Goal: Task Accomplishment & Management: Use online tool/utility

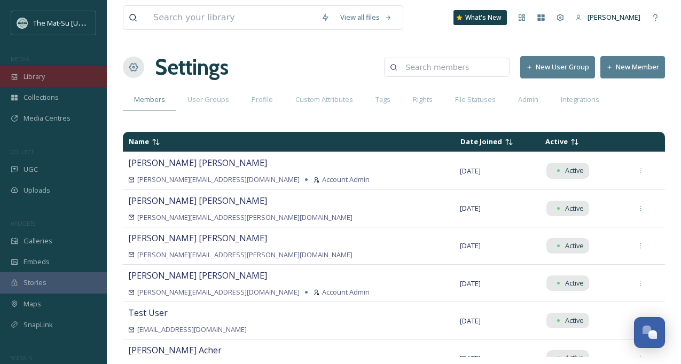
click at [25, 76] on span "Library" at bounding box center [34, 77] width 21 height 10
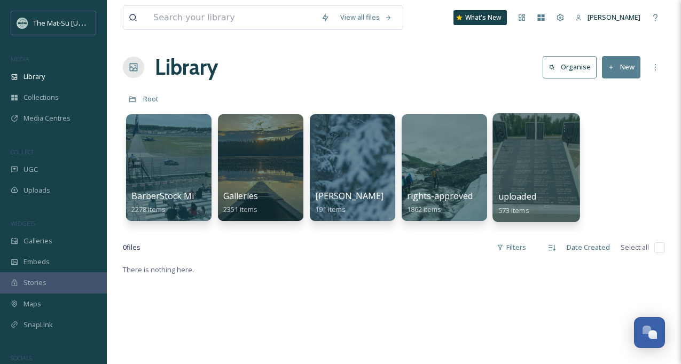
click at [549, 169] on div at bounding box center [536, 167] width 87 height 109
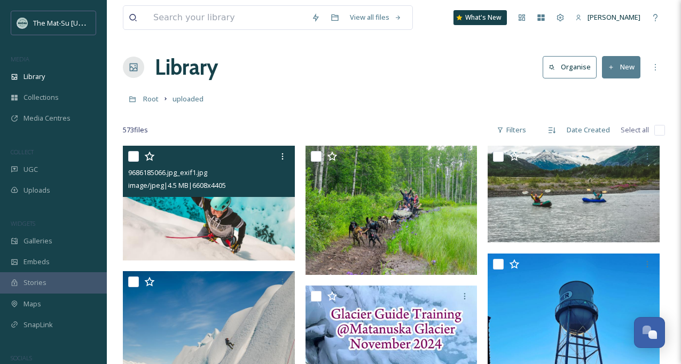
click at [196, 227] on img at bounding box center [209, 203] width 172 height 115
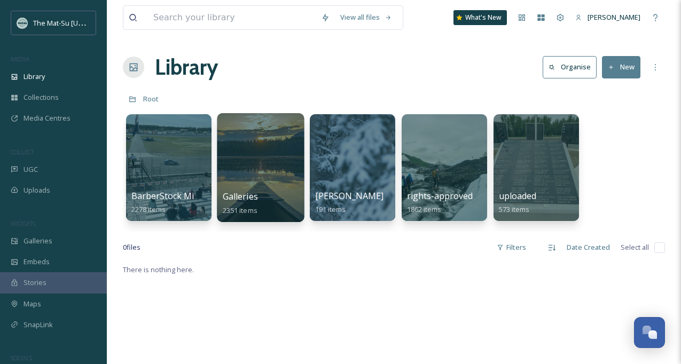
click at [262, 171] on div at bounding box center [260, 167] width 87 height 109
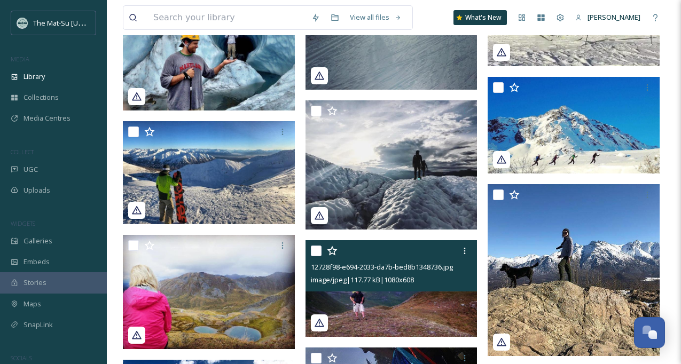
scroll to position [1835, 0]
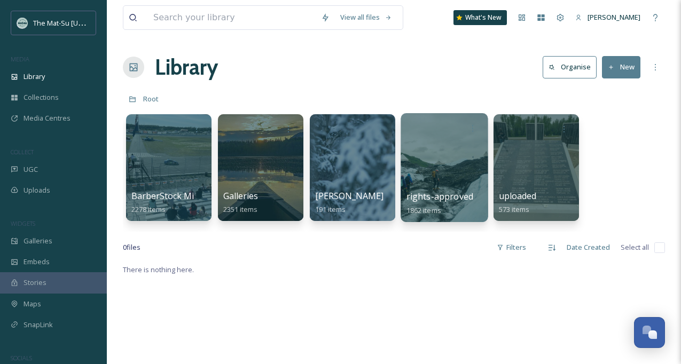
click at [442, 151] on div at bounding box center [444, 167] width 87 height 109
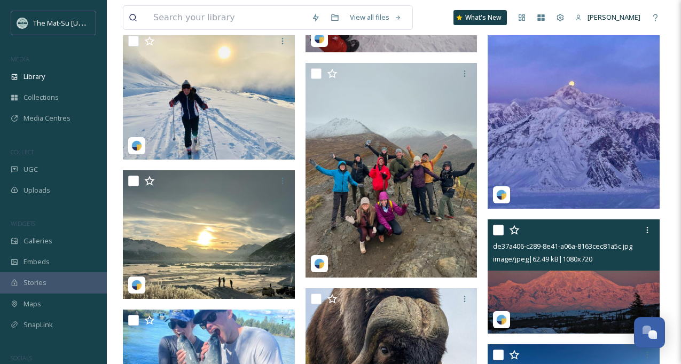
scroll to position [329, 0]
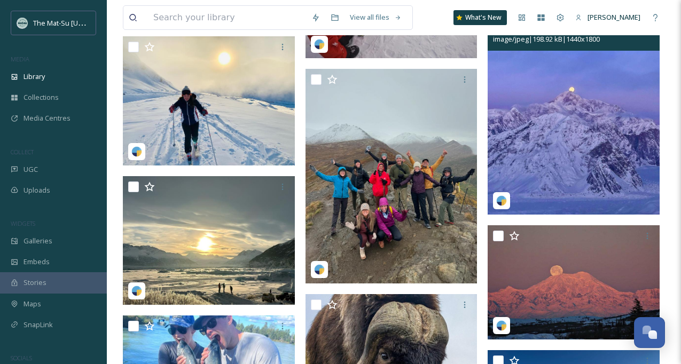
click at [594, 144] on img at bounding box center [574, 106] width 172 height 215
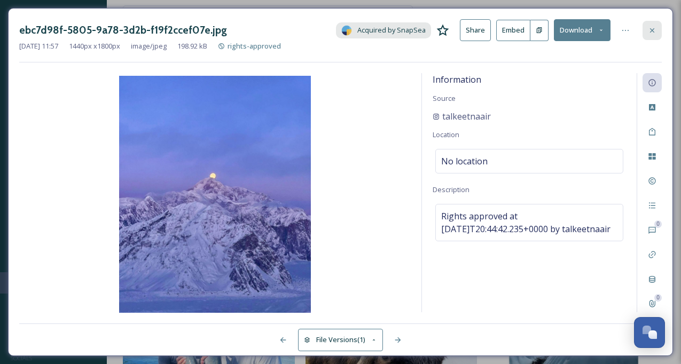
click at [657, 29] on icon at bounding box center [652, 30] width 9 height 9
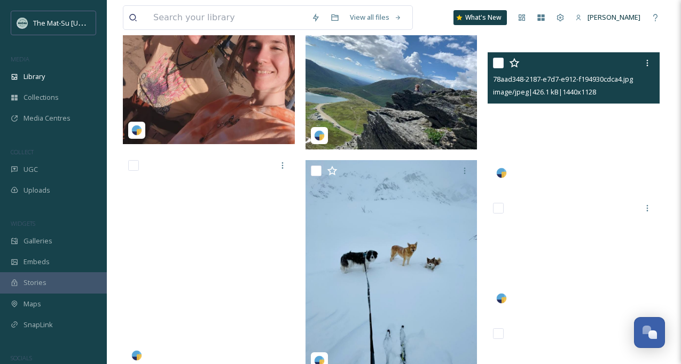
scroll to position [1815, 0]
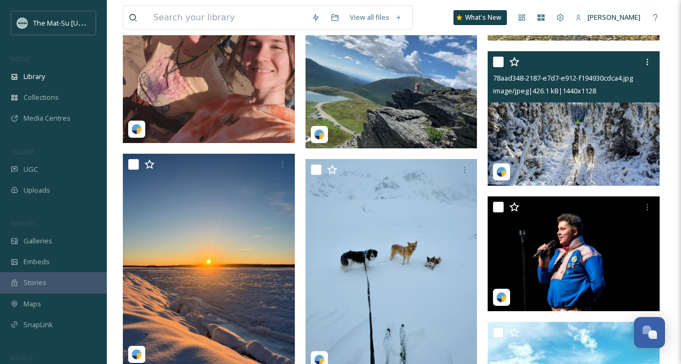
click at [597, 138] on img at bounding box center [574, 118] width 172 height 135
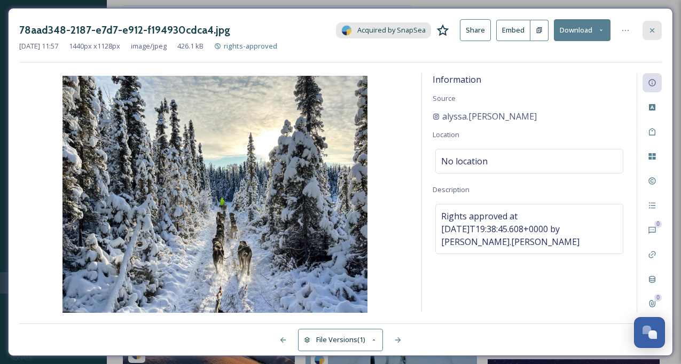
click at [654, 29] on icon at bounding box center [652, 30] width 9 height 9
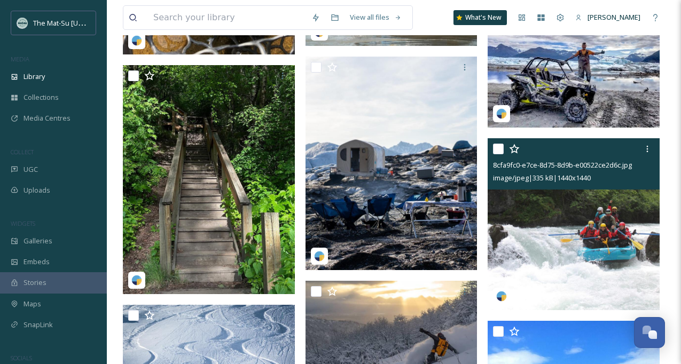
scroll to position [2452, 0]
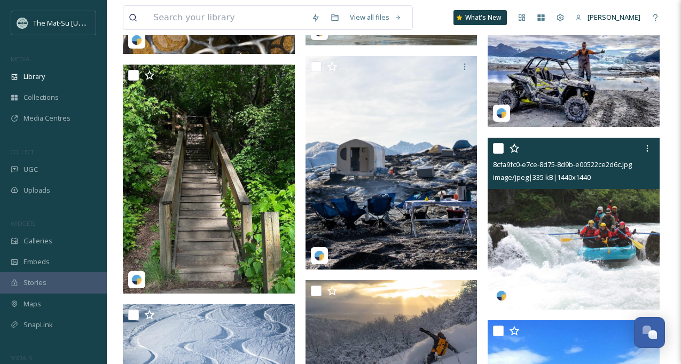
click at [499, 145] on input "checkbox" at bounding box center [498, 148] width 11 height 11
checkbox input "true"
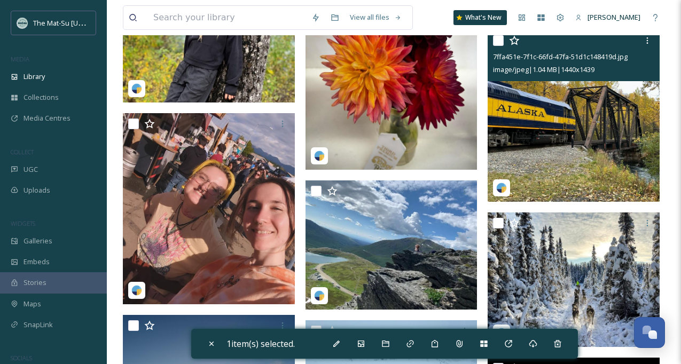
scroll to position [1647, 0]
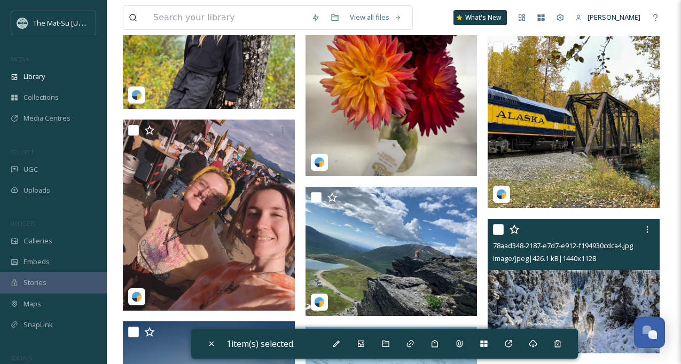
click at [501, 229] on input "checkbox" at bounding box center [498, 229] width 11 height 11
checkbox input "true"
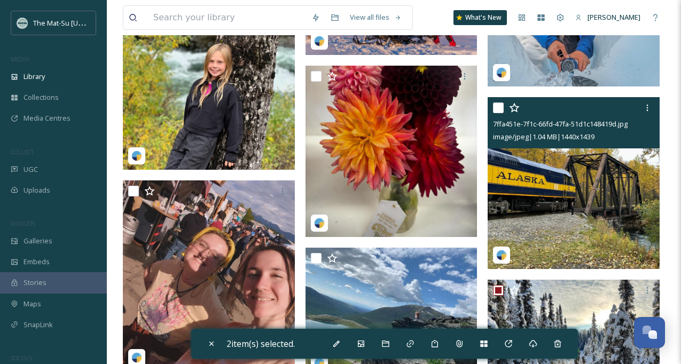
scroll to position [1586, 0]
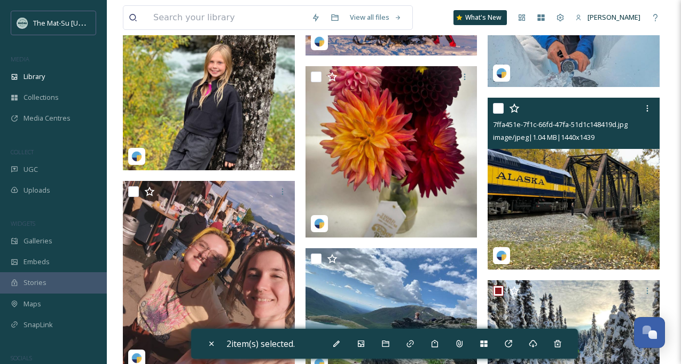
click at [502, 109] on input "checkbox" at bounding box center [498, 108] width 11 height 11
checkbox input "true"
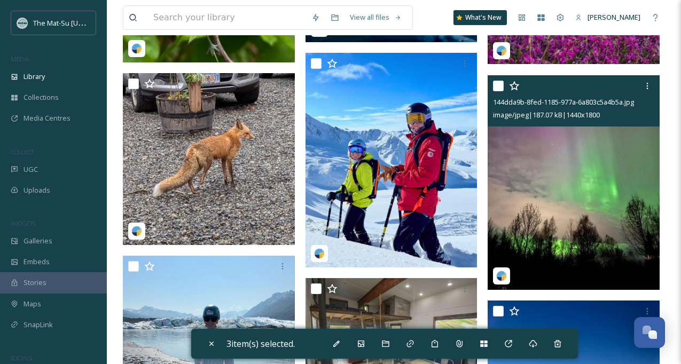
scroll to position [3352, 0]
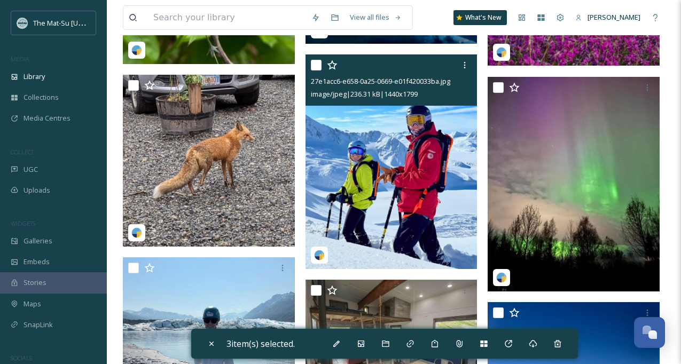
click at [317, 65] on input "checkbox" at bounding box center [316, 65] width 11 height 11
checkbox input "true"
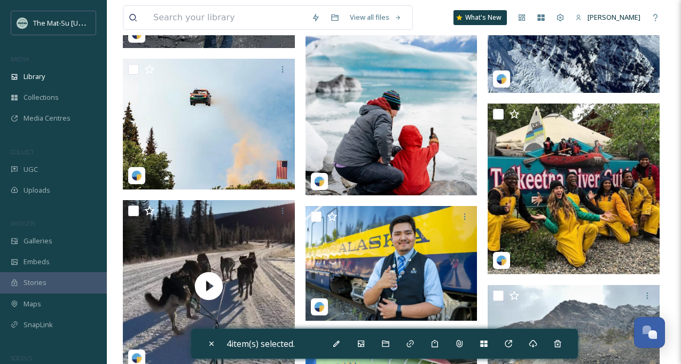
scroll to position [3780, 0]
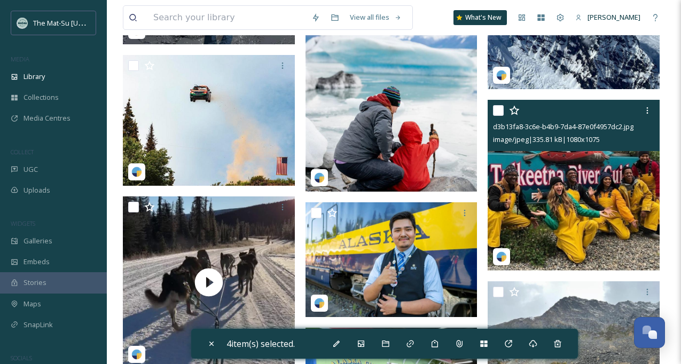
click at [500, 111] on input "checkbox" at bounding box center [498, 110] width 11 height 11
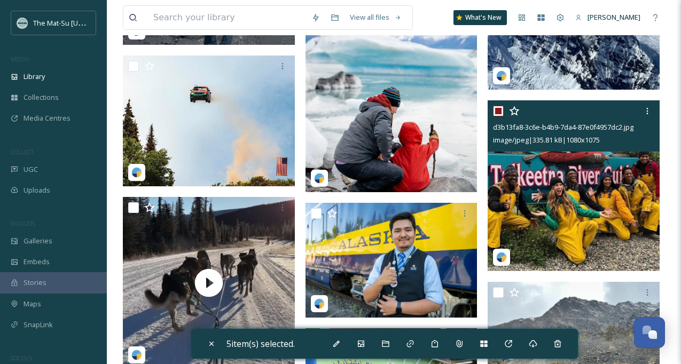
click at [497, 110] on input "checkbox" at bounding box center [498, 111] width 11 height 11
checkbox input "false"
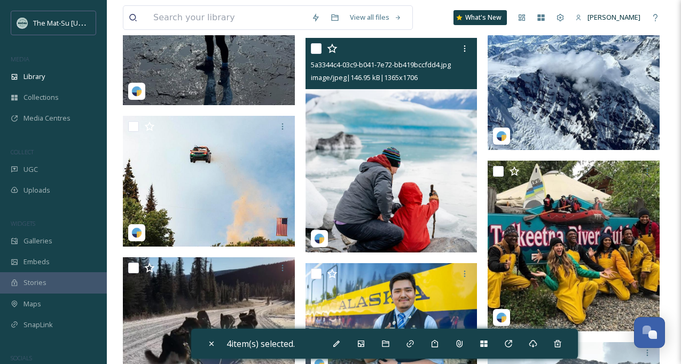
scroll to position [3703, 0]
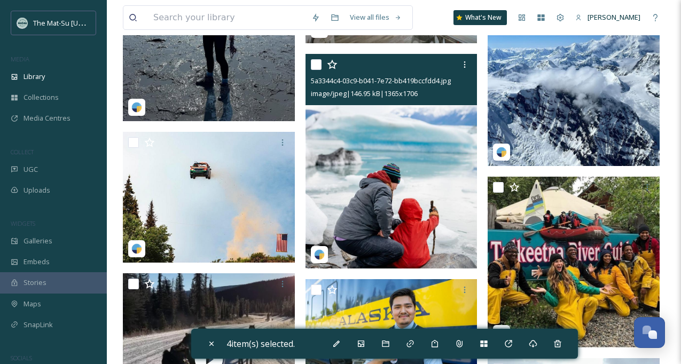
click at [315, 63] on input "checkbox" at bounding box center [316, 64] width 11 height 11
checkbox input "true"
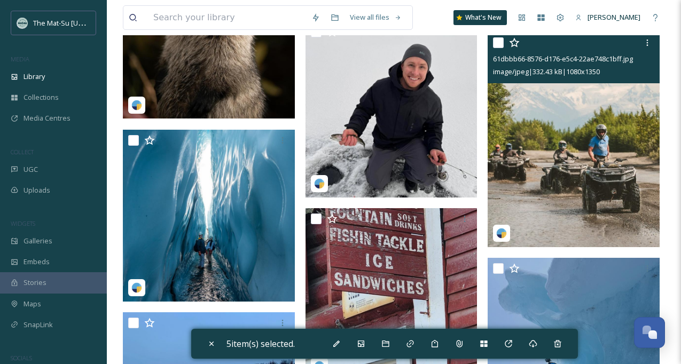
scroll to position [4400, 0]
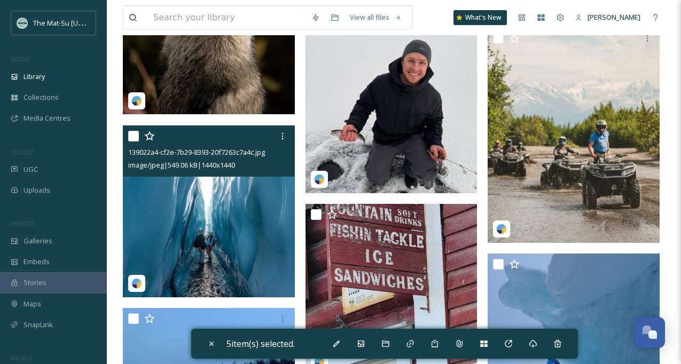
click at [136, 137] on input "checkbox" at bounding box center [133, 136] width 11 height 11
checkbox input "true"
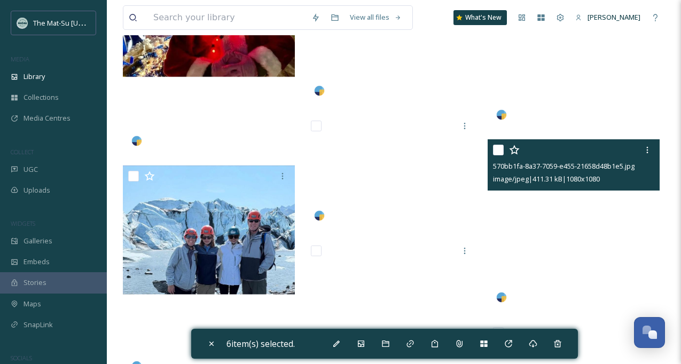
scroll to position [6010, 0]
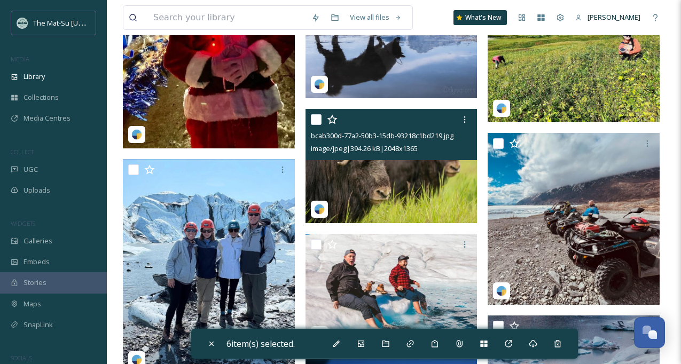
click at [318, 121] on input "checkbox" at bounding box center [316, 119] width 11 height 11
checkbox input "true"
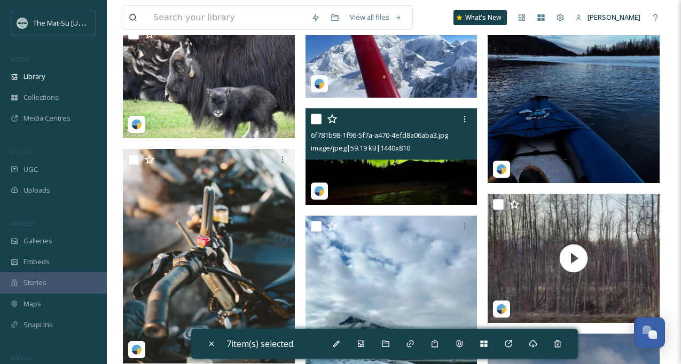
scroll to position [7511, 0]
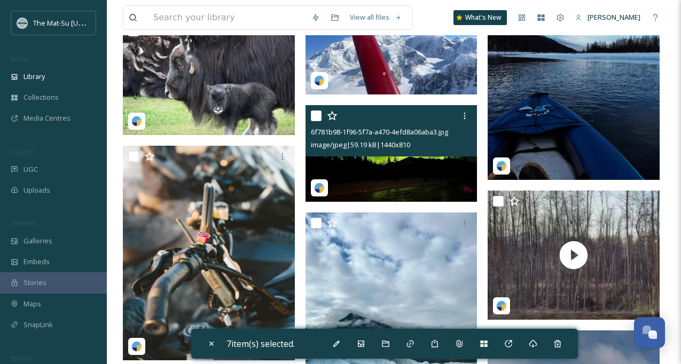
click at [318, 115] on input "checkbox" at bounding box center [316, 116] width 11 height 11
checkbox input "true"
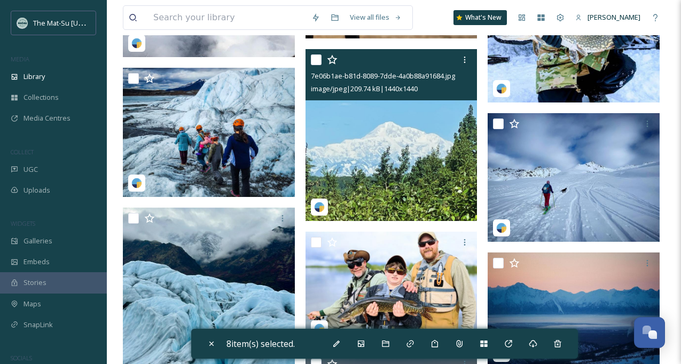
scroll to position [8627, 0]
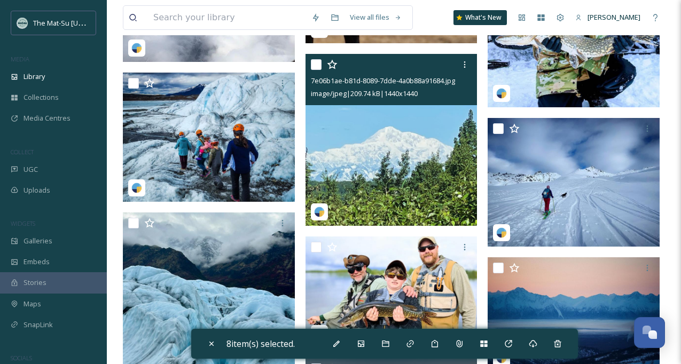
click at [314, 65] on input "checkbox" at bounding box center [316, 64] width 11 height 11
checkbox input "true"
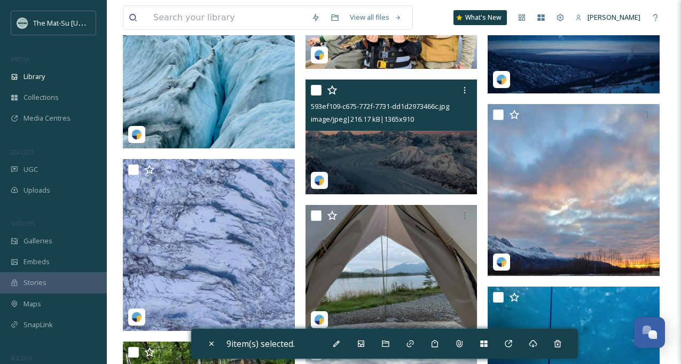
scroll to position [8908, 0]
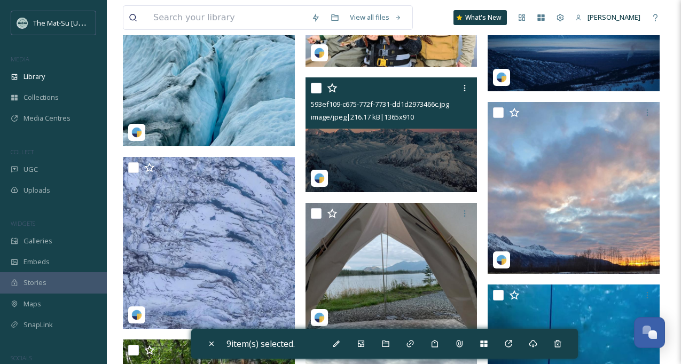
click at [318, 89] on input "checkbox" at bounding box center [316, 88] width 11 height 11
checkbox input "true"
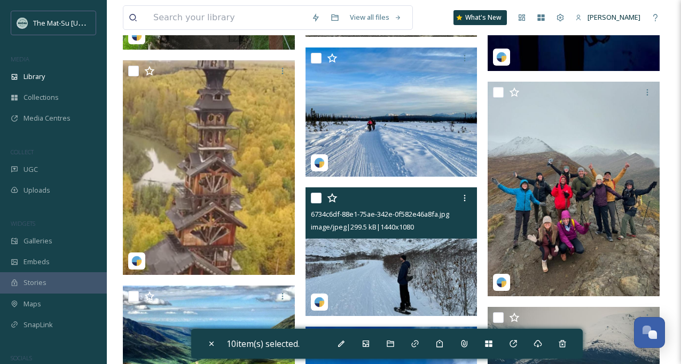
scroll to position [9429, 0]
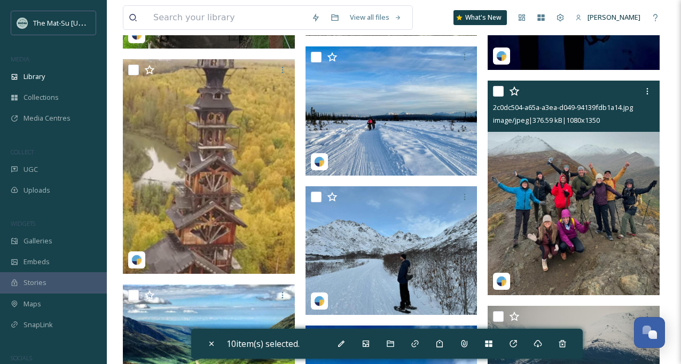
click at [499, 90] on input "checkbox" at bounding box center [498, 91] width 11 height 11
checkbox input "true"
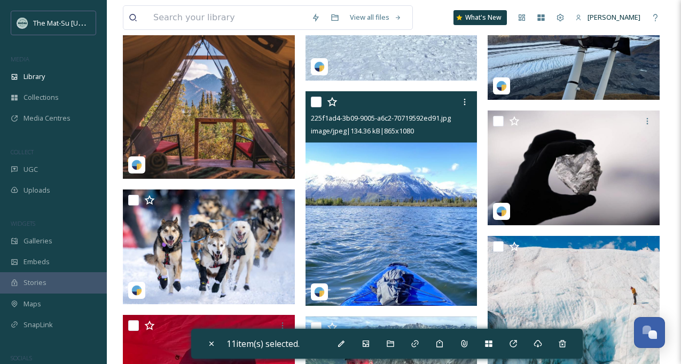
scroll to position [9831, 0]
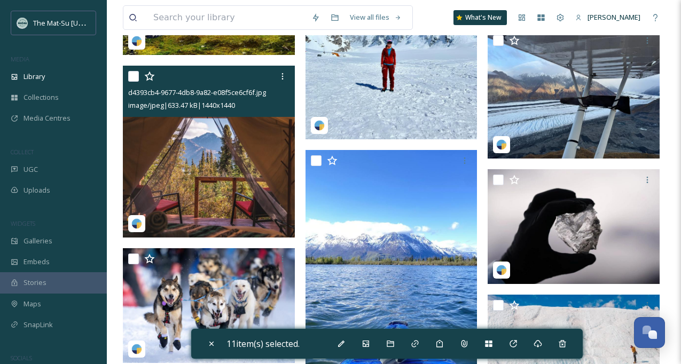
click at [135, 76] on input "checkbox" at bounding box center [133, 76] width 11 height 11
checkbox input "true"
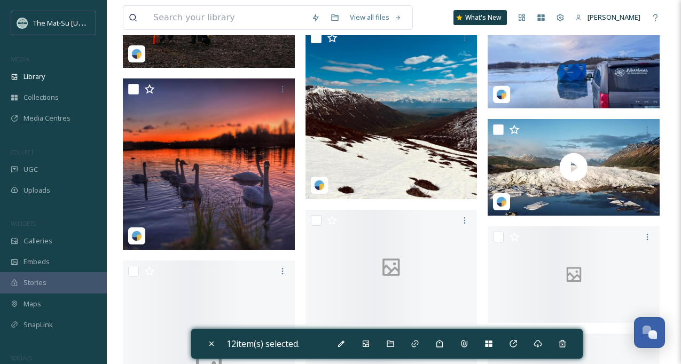
scroll to position [10761, 0]
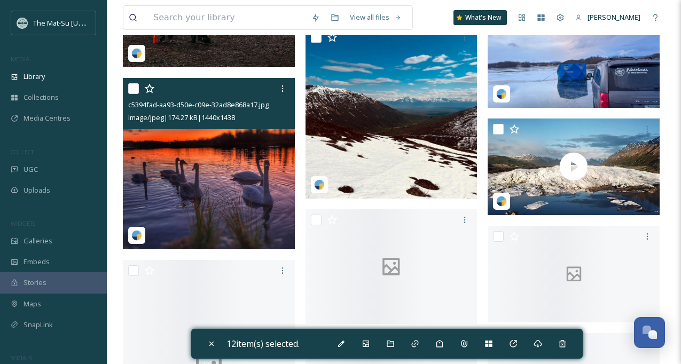
click at [130, 87] on input "checkbox" at bounding box center [133, 88] width 11 height 11
checkbox input "true"
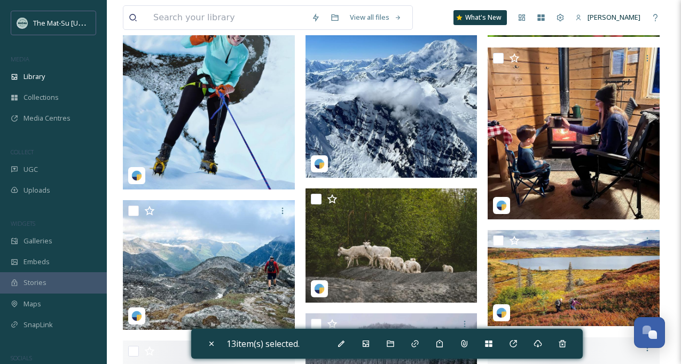
scroll to position [11273, 0]
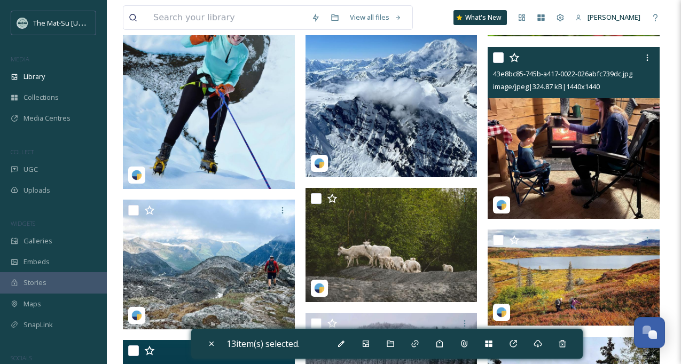
click at [499, 56] on input "checkbox" at bounding box center [498, 57] width 11 height 11
checkbox input "true"
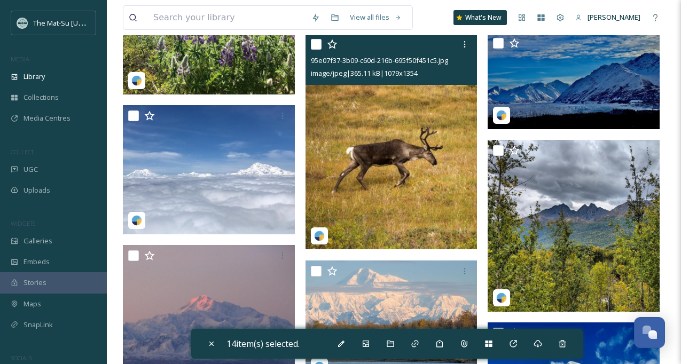
scroll to position [12420, 0]
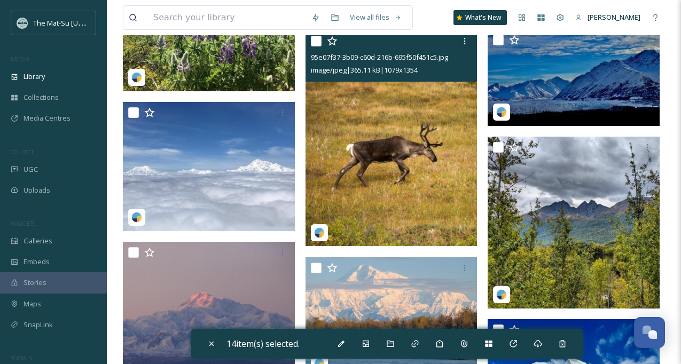
click at [314, 43] on input "checkbox" at bounding box center [316, 41] width 11 height 11
checkbox input "true"
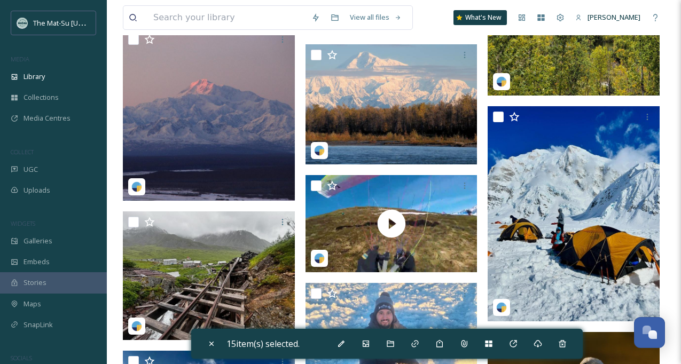
scroll to position [12573, 0]
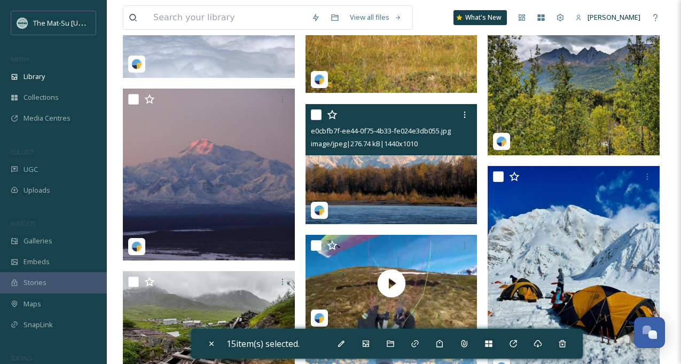
click at [317, 118] on input "checkbox" at bounding box center [316, 115] width 11 height 11
checkbox input "true"
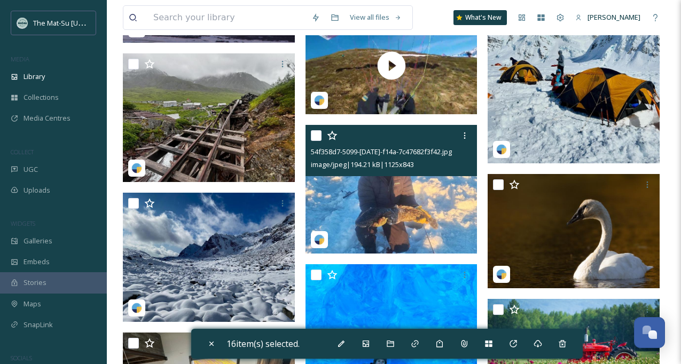
scroll to position [12793, 0]
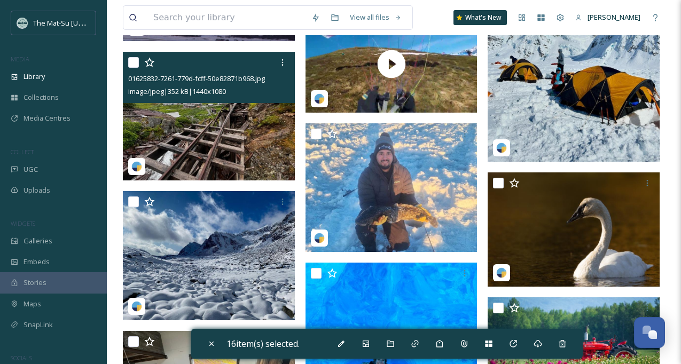
click at [133, 66] on input "checkbox" at bounding box center [133, 62] width 11 height 11
checkbox input "true"
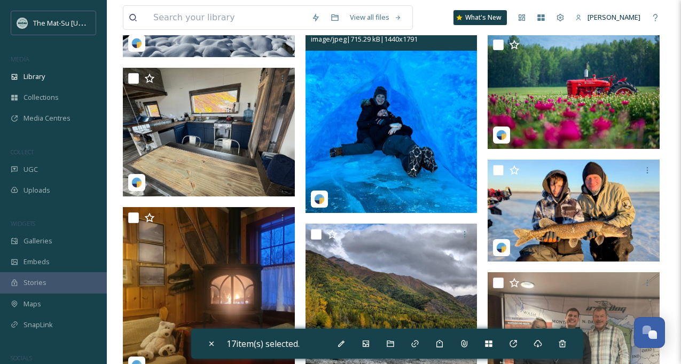
scroll to position [13054, 0]
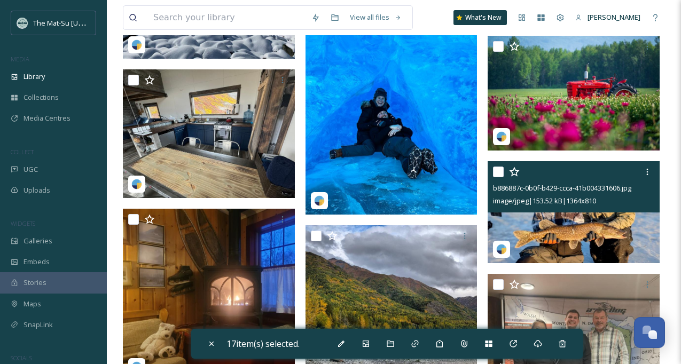
click at [502, 174] on input "checkbox" at bounding box center [498, 172] width 11 height 11
checkbox input "true"
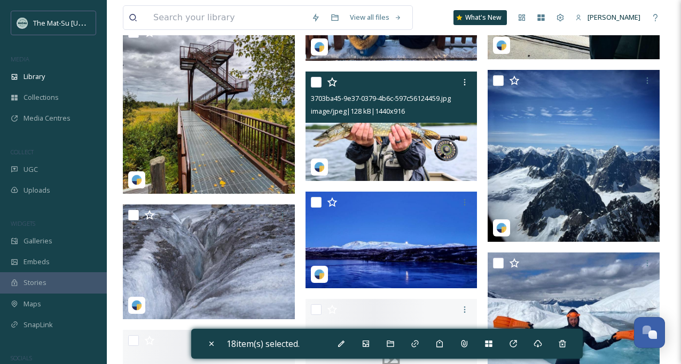
scroll to position [13983, 0]
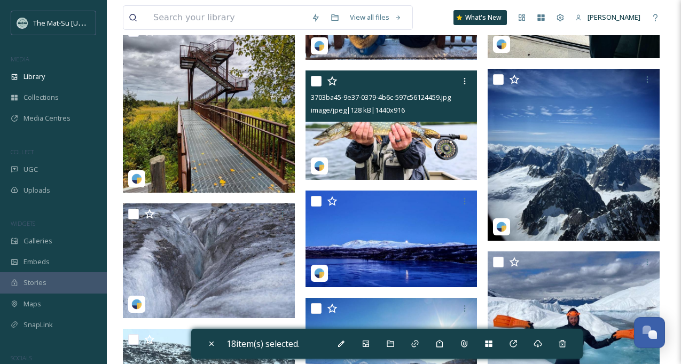
click at [321, 81] on input "checkbox" at bounding box center [316, 81] width 11 height 11
checkbox input "true"
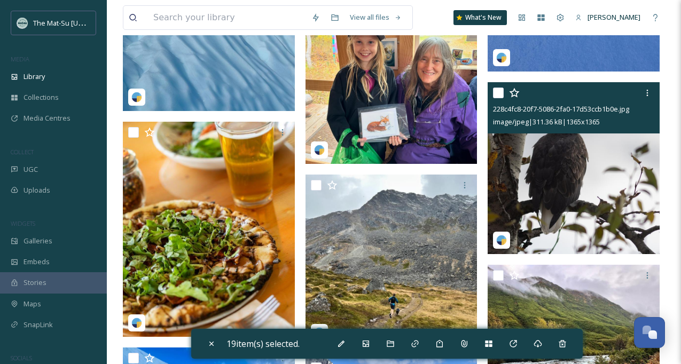
scroll to position [16103, 0]
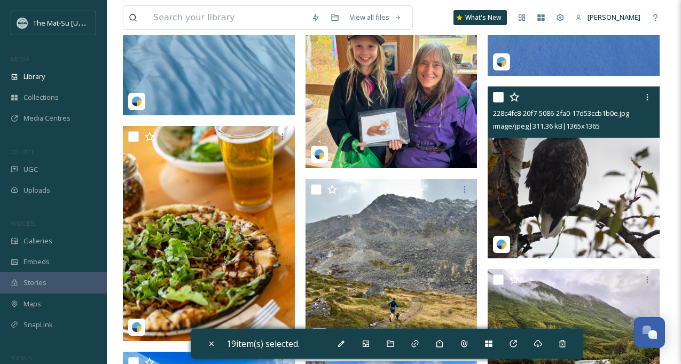
click at [498, 96] on input "checkbox" at bounding box center [498, 97] width 11 height 11
checkbox input "true"
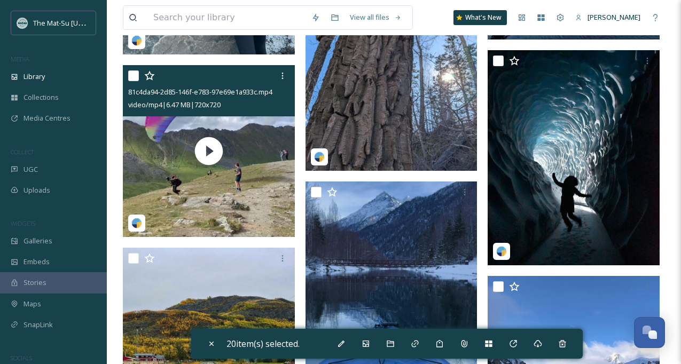
scroll to position [17451, 0]
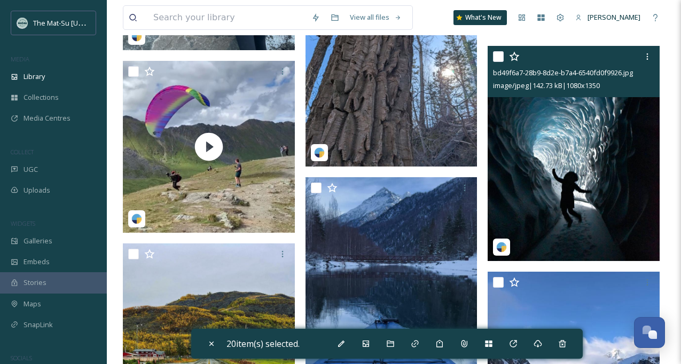
click at [497, 58] on input "checkbox" at bounding box center [498, 56] width 11 height 11
checkbox input "true"
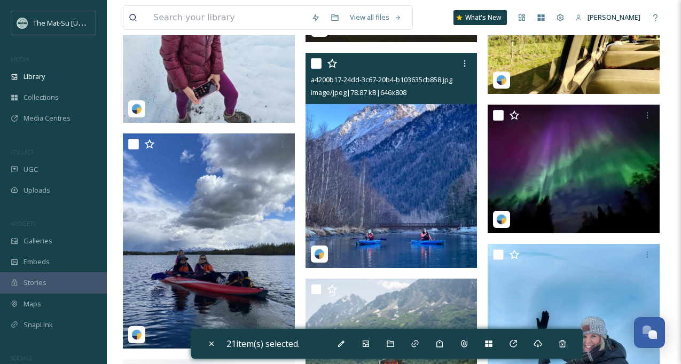
scroll to position [17984, 0]
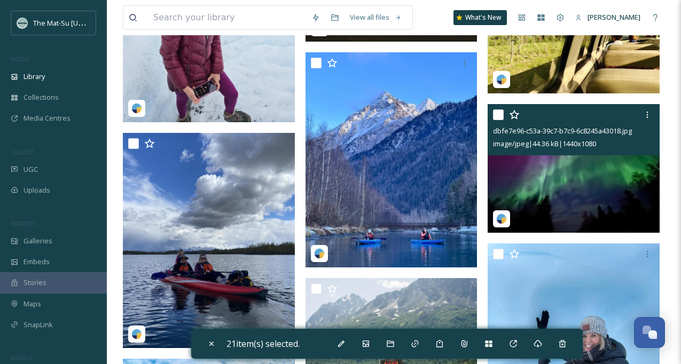
click at [501, 114] on input "checkbox" at bounding box center [498, 115] width 11 height 11
checkbox input "true"
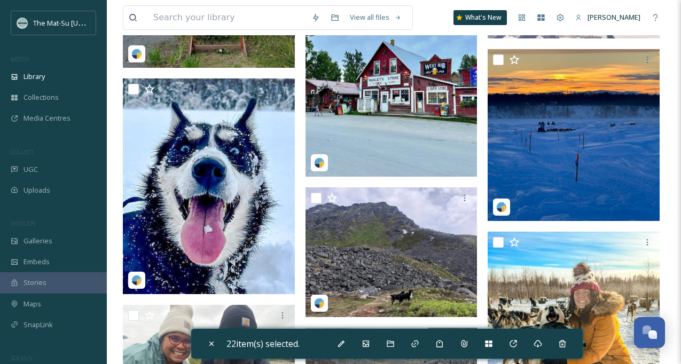
scroll to position [18658, 0]
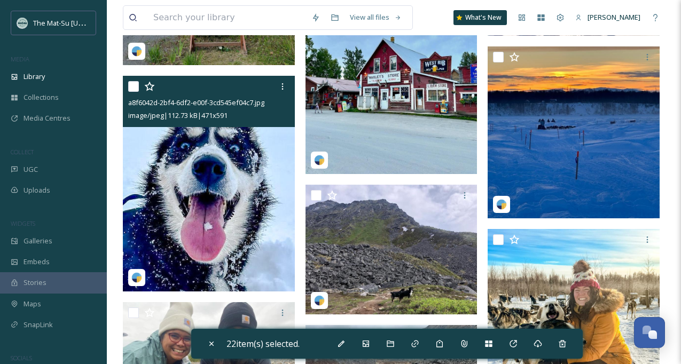
click at [134, 82] on input "checkbox" at bounding box center [133, 86] width 11 height 11
checkbox input "true"
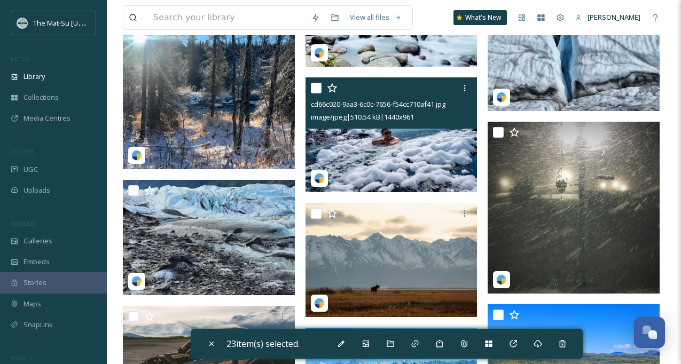
scroll to position [19644, 0]
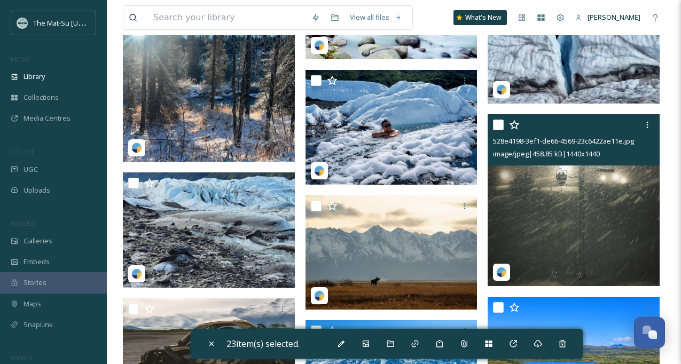
click at [500, 124] on input "checkbox" at bounding box center [498, 125] width 11 height 11
checkbox input "true"
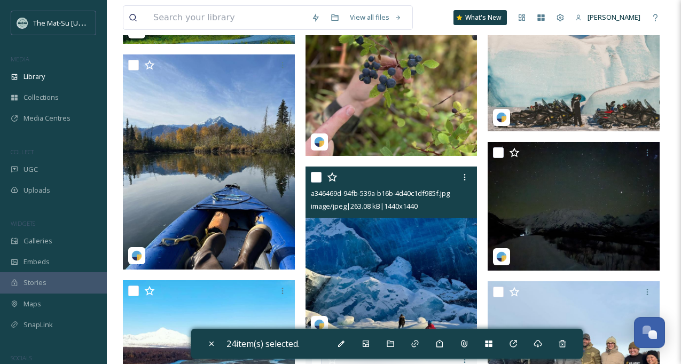
scroll to position [21853, 0]
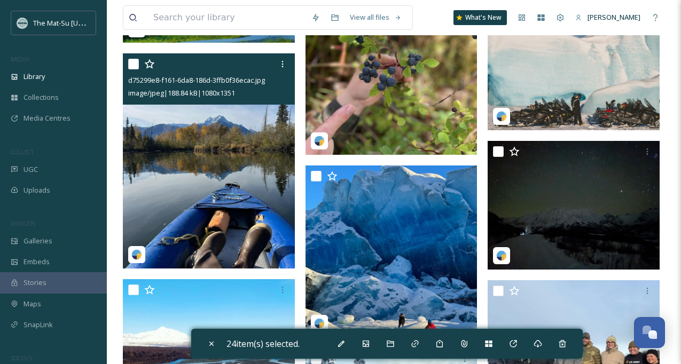
click at [134, 61] on input "checkbox" at bounding box center [133, 64] width 11 height 11
checkbox input "true"
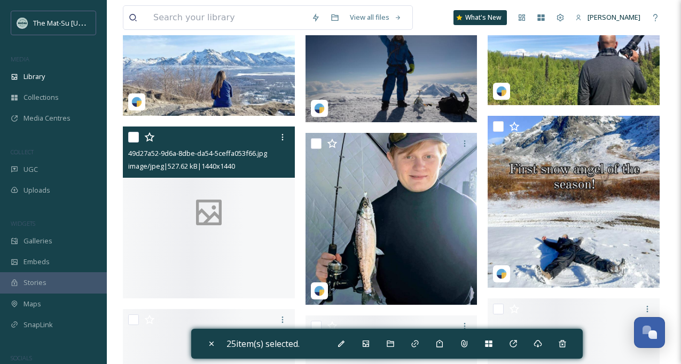
scroll to position [23083, 0]
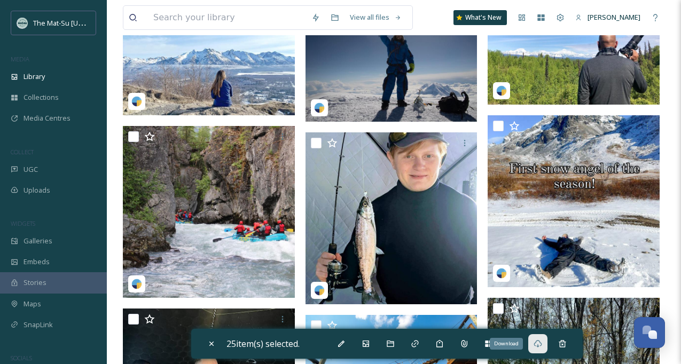
click at [542, 344] on icon at bounding box center [538, 344] width 9 height 9
